Goal: Navigation & Orientation: Find specific page/section

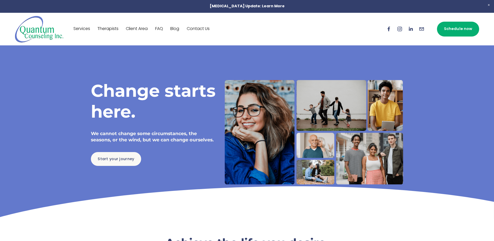
click at [80, 30] on link "Services" at bounding box center [81, 29] width 17 height 8
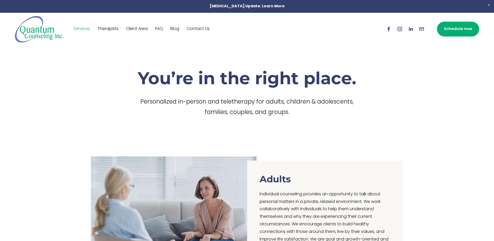
click at [105, 30] on link "Therapists" at bounding box center [107, 29] width 21 height 8
